Goal: Complete application form

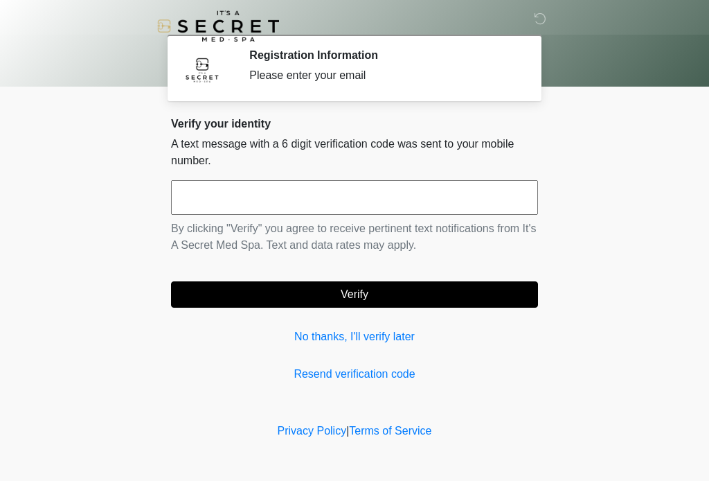
click at [341, 198] on input "text" at bounding box center [354, 197] width 367 height 35
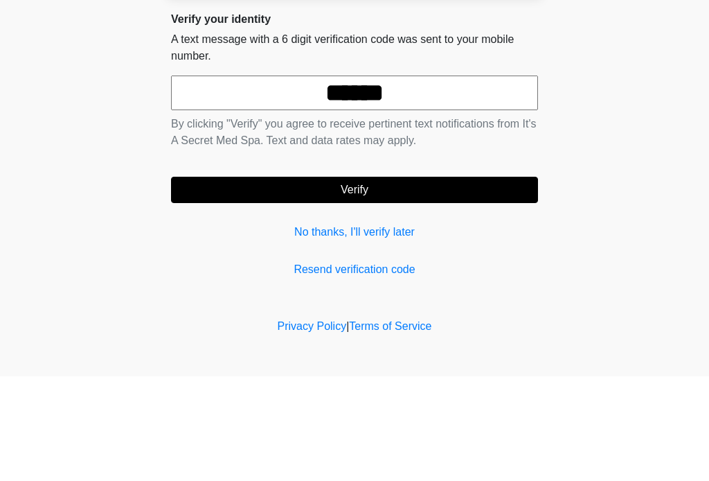
type input "******"
click at [402, 281] on button "Verify" at bounding box center [354, 294] width 367 height 26
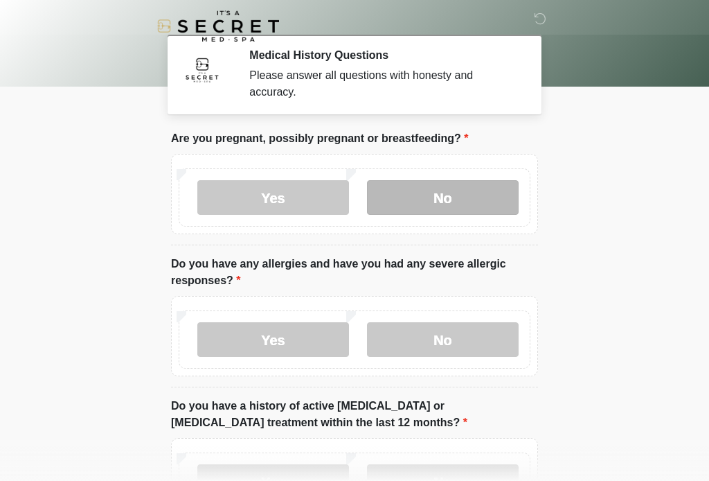
click at [441, 202] on label "No" at bounding box center [443, 197] width 152 height 35
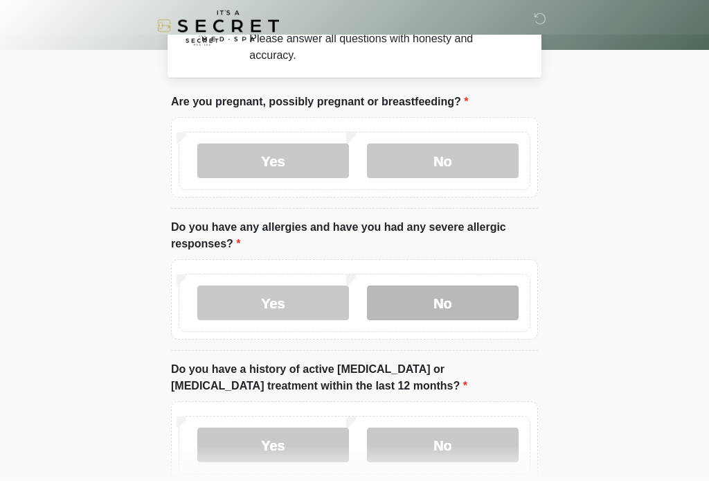
click at [480, 310] on label "No" at bounding box center [443, 303] width 152 height 35
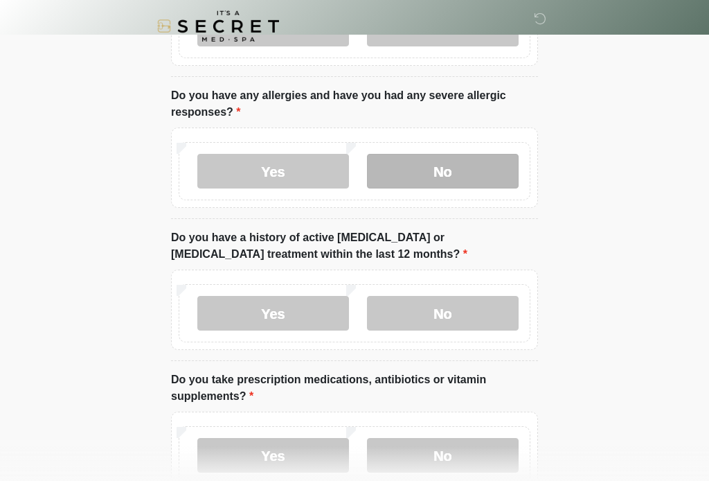
scroll to position [169, 0]
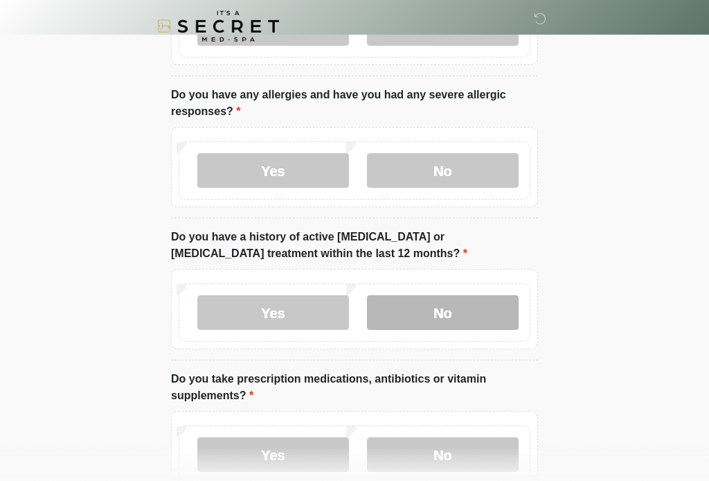
click at [477, 326] on label "No" at bounding box center [443, 312] width 152 height 35
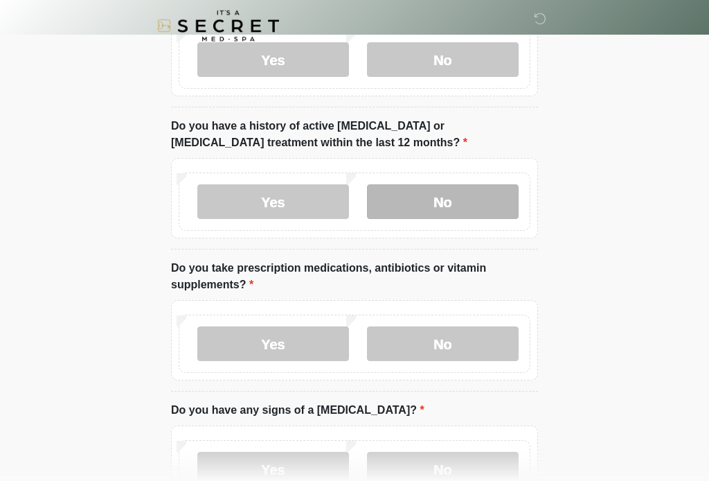
scroll to position [280, 0]
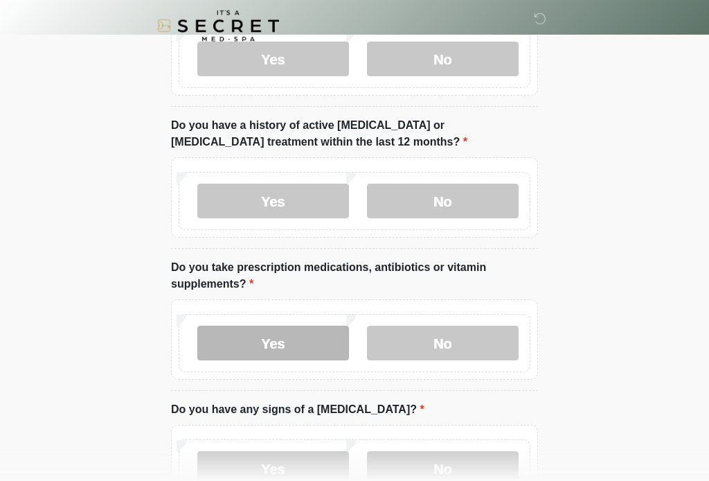
click at [299, 345] on label "Yes" at bounding box center [273, 343] width 152 height 35
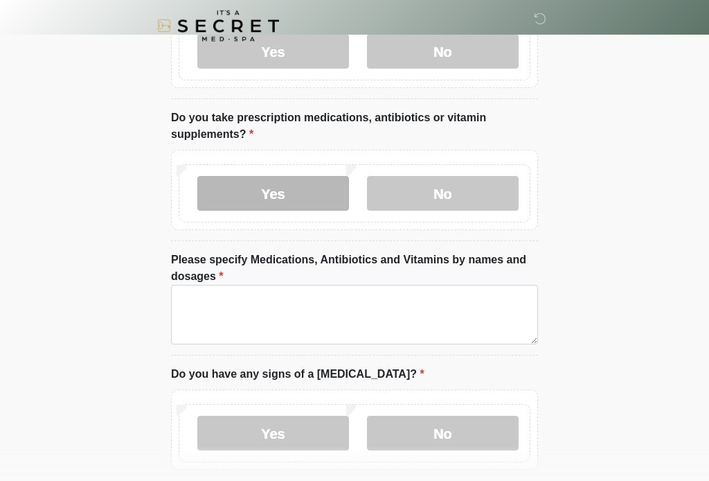
scroll to position [437, 0]
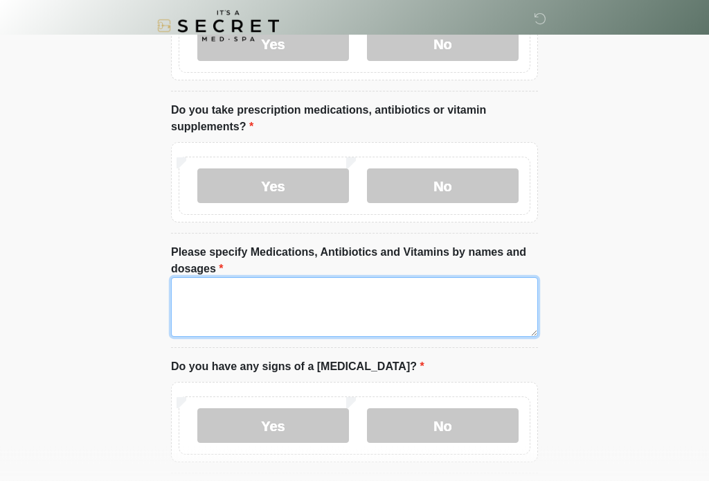
click at [447, 311] on textarea "Please specify Medications, Antibiotics and Vitamins by names and dosages" at bounding box center [354, 308] width 367 height 60
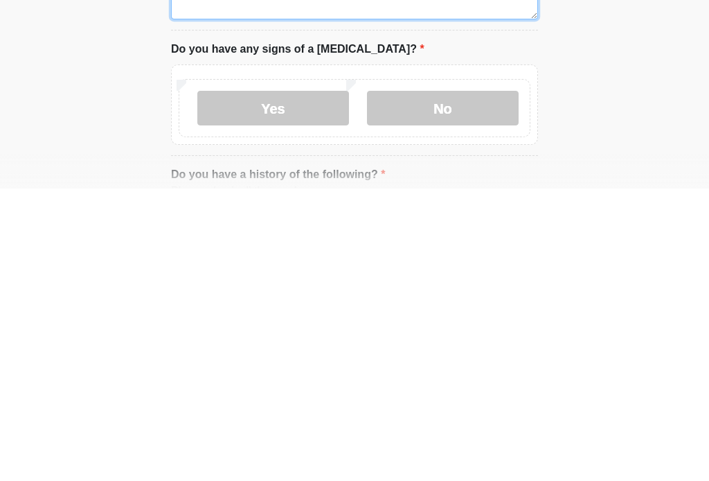
scroll to position [473, 0]
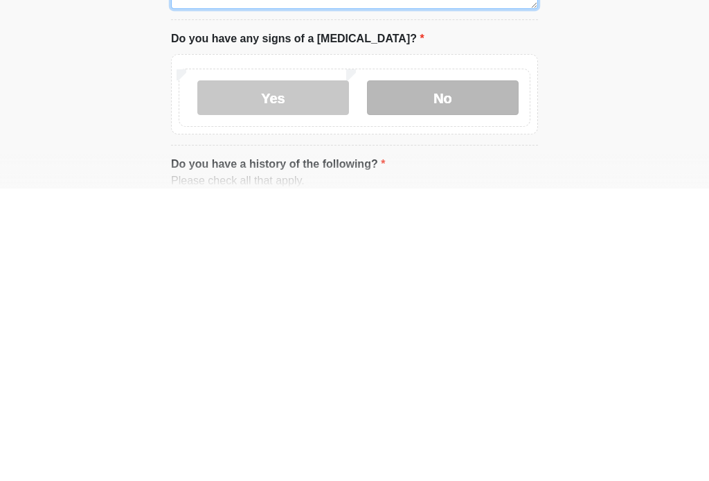
type textarea "**********"
click at [478, 373] on label "No" at bounding box center [443, 390] width 152 height 35
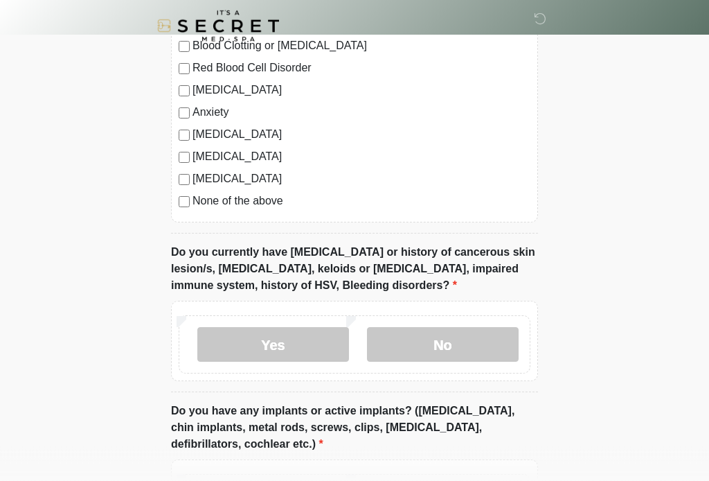
scroll to position [1022, 0]
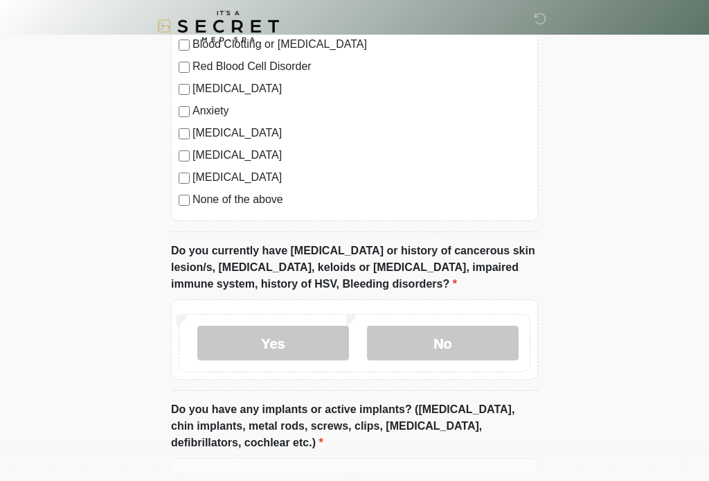
click at [274, 202] on label "None of the above" at bounding box center [362, 199] width 338 height 17
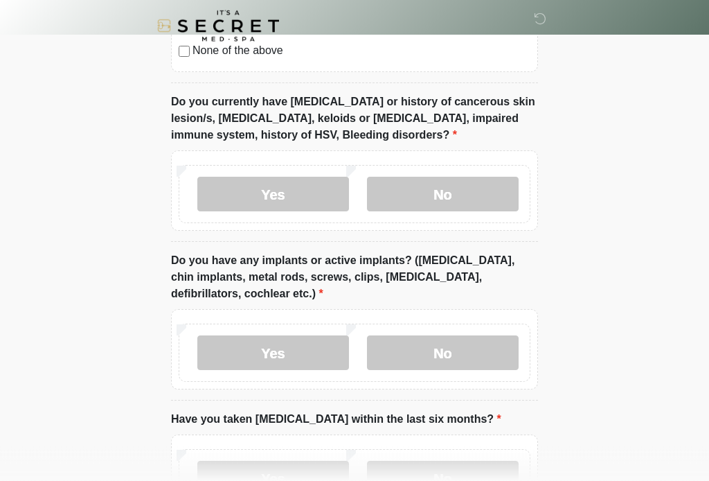
scroll to position [1171, 0]
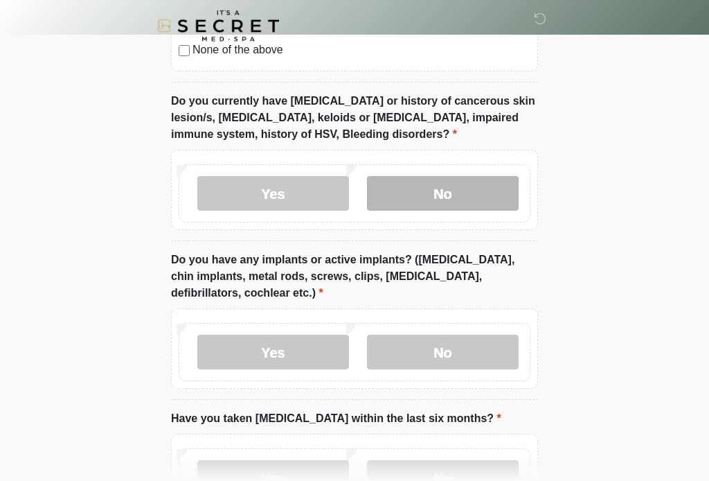
click at [465, 190] on label "No" at bounding box center [443, 194] width 152 height 35
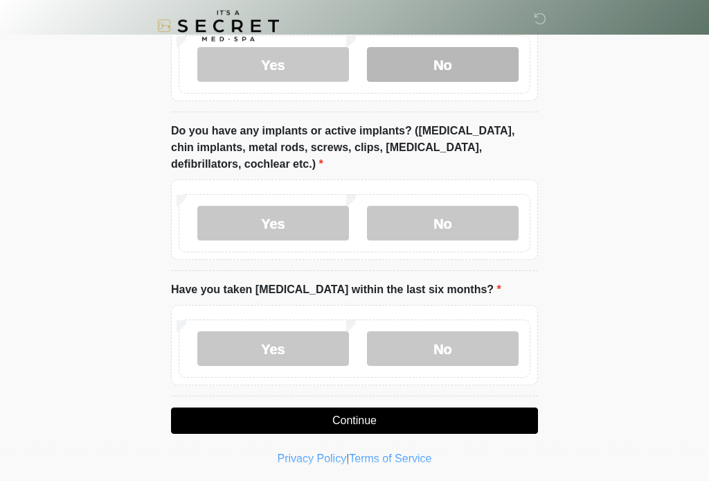
scroll to position [1303, 0]
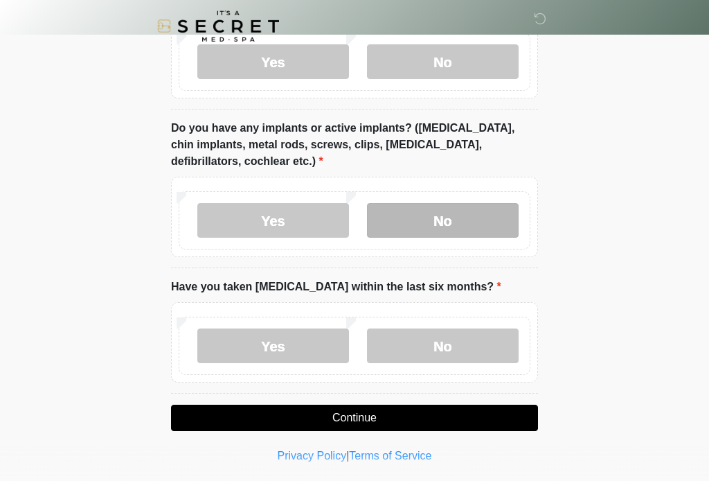
click at [459, 218] on label "No" at bounding box center [443, 220] width 152 height 35
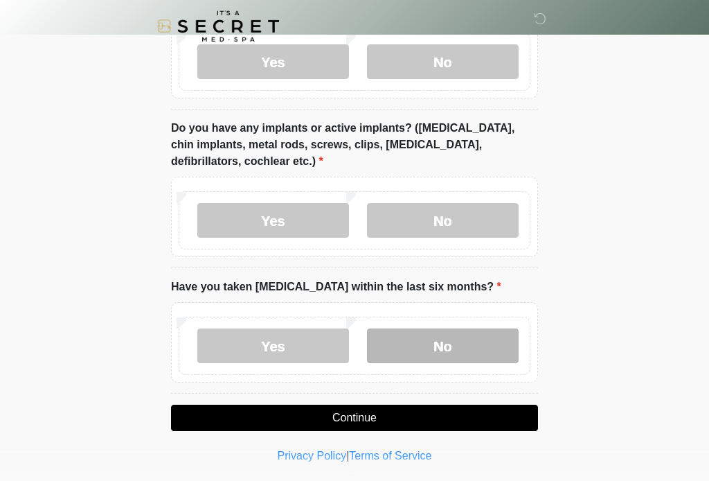
click at [435, 348] on label "No" at bounding box center [443, 345] width 152 height 35
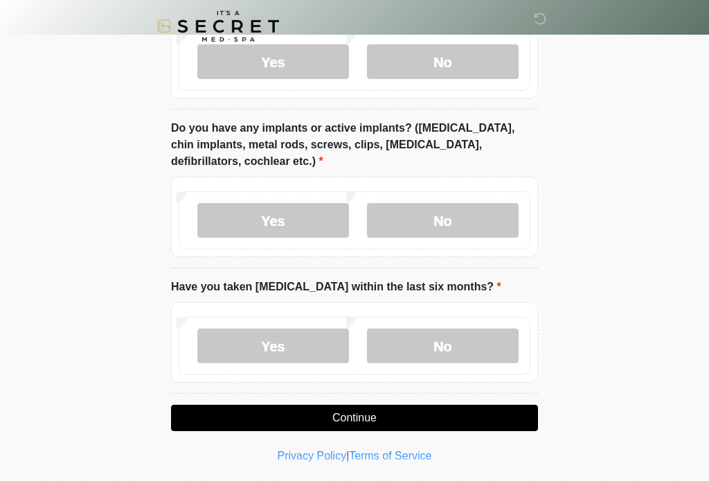
click at [379, 423] on button "Continue" at bounding box center [354, 417] width 367 height 26
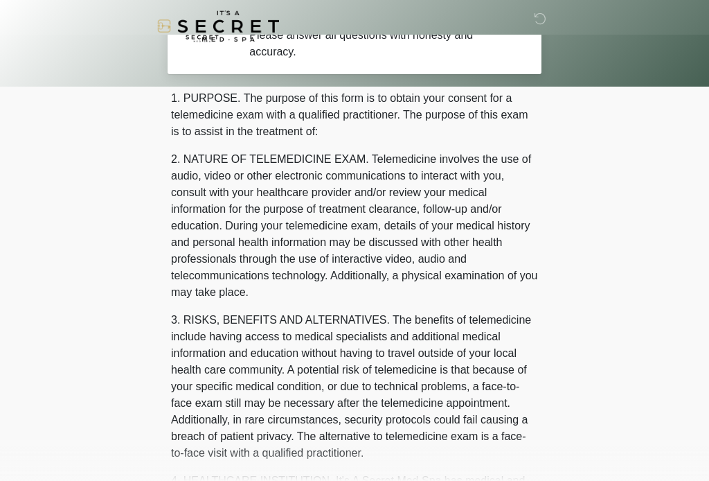
scroll to position [0, 0]
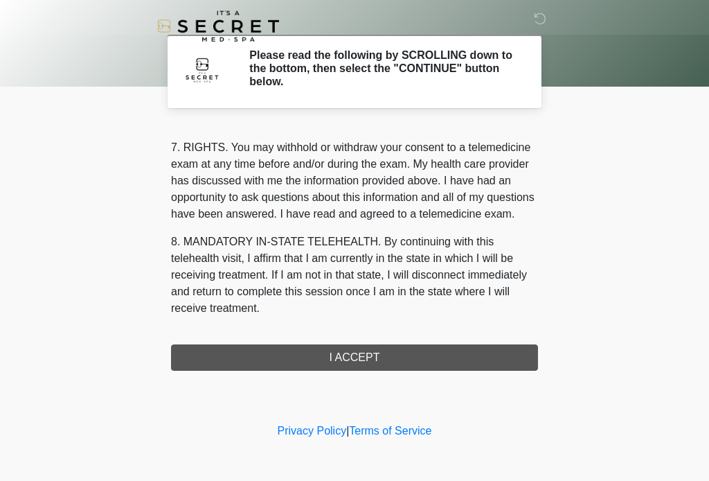
click at [344, 368] on div "1. PURPOSE. The purpose of this form is to obtain your consent for a telemedici…" at bounding box center [354, 247] width 367 height 247
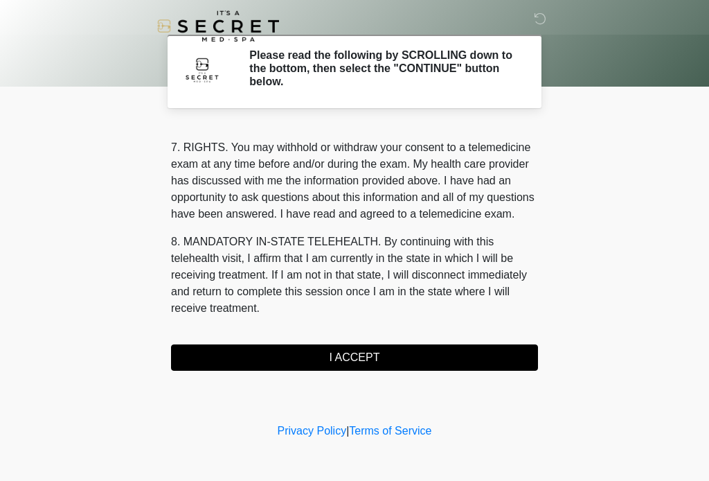
click at [380, 351] on button "I ACCEPT" at bounding box center [354, 357] width 367 height 26
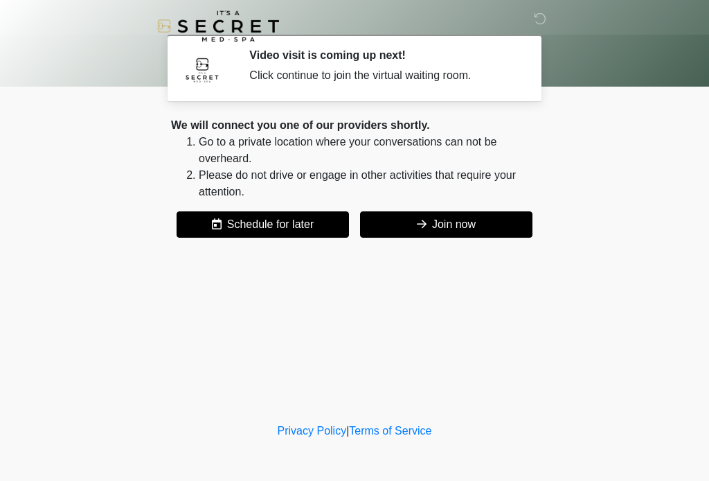
click at [427, 228] on button "Join now" at bounding box center [446, 224] width 172 height 26
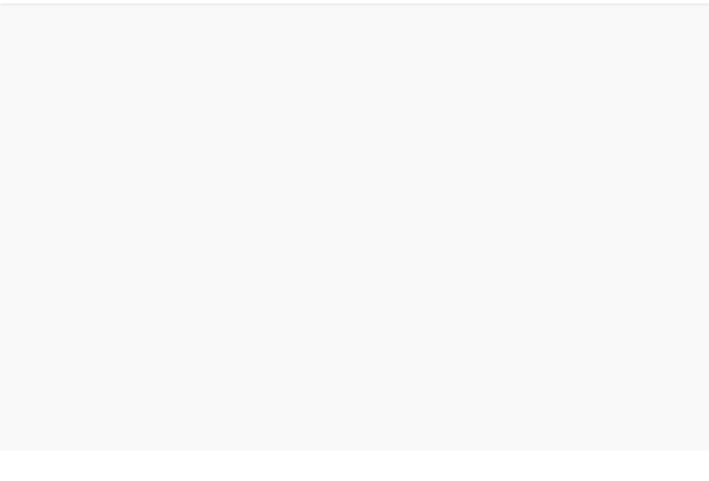
scroll to position [4, 0]
